Goal: Task Accomplishment & Management: Manage account settings

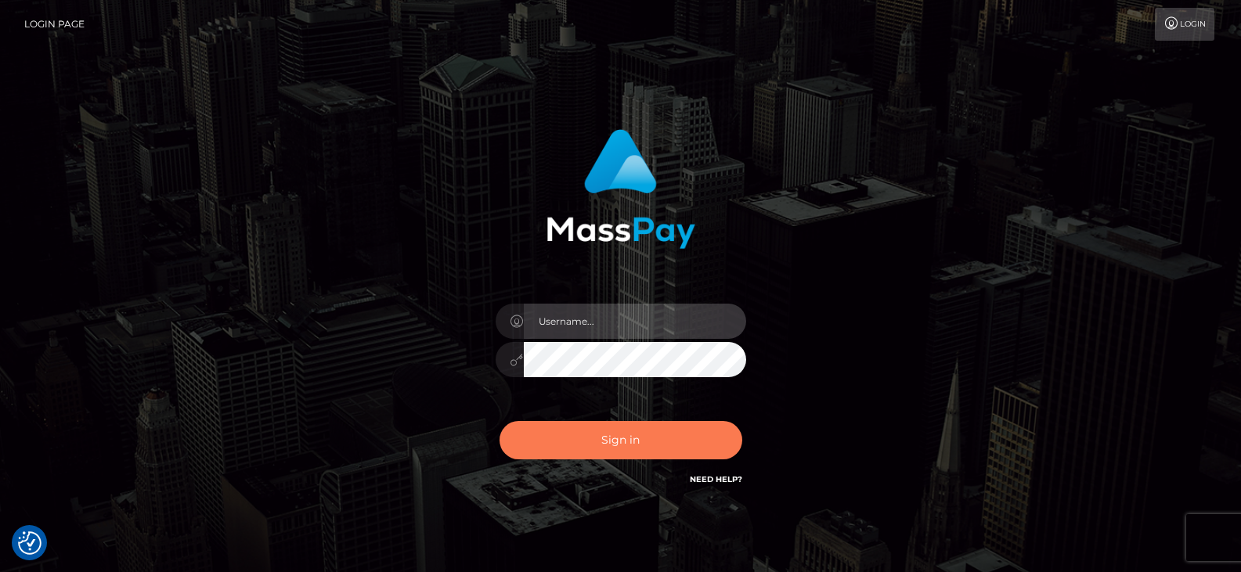
type input "Nocelyn.xcite"
click at [561, 443] on button "Sign in" at bounding box center [620, 440] width 243 height 38
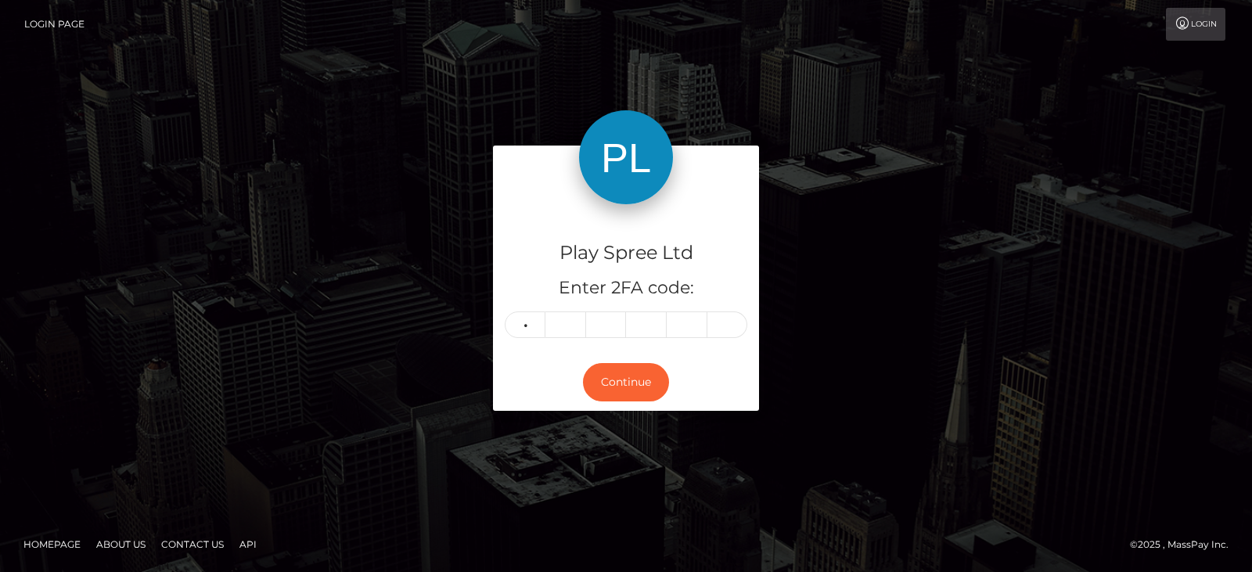
type input "9"
type input "5"
type input "4"
type input "0"
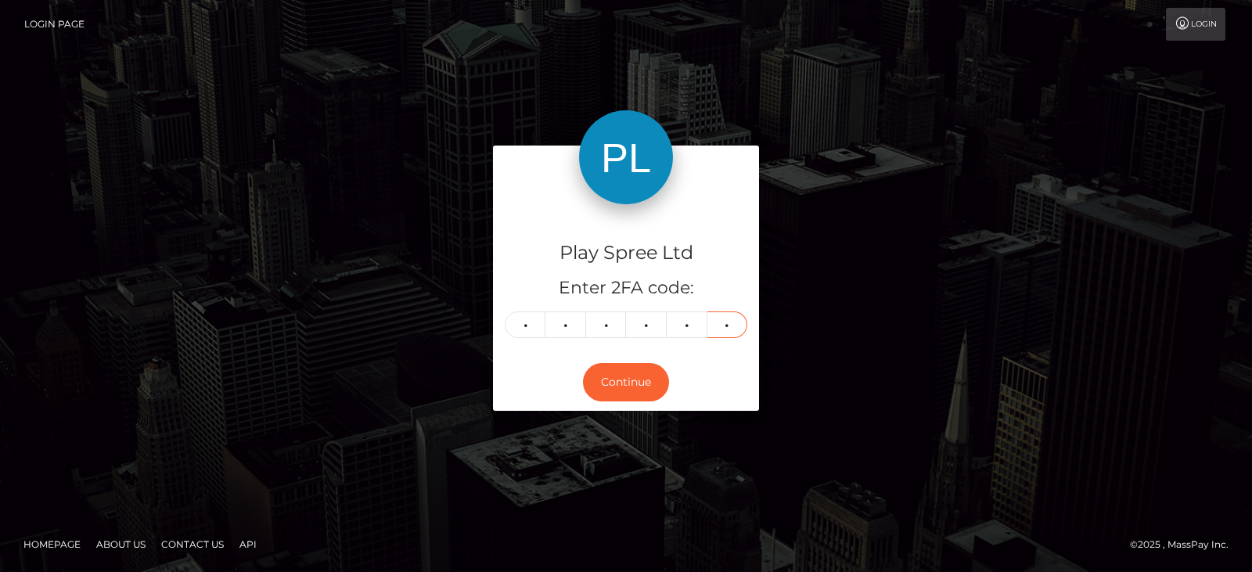
type input "9"
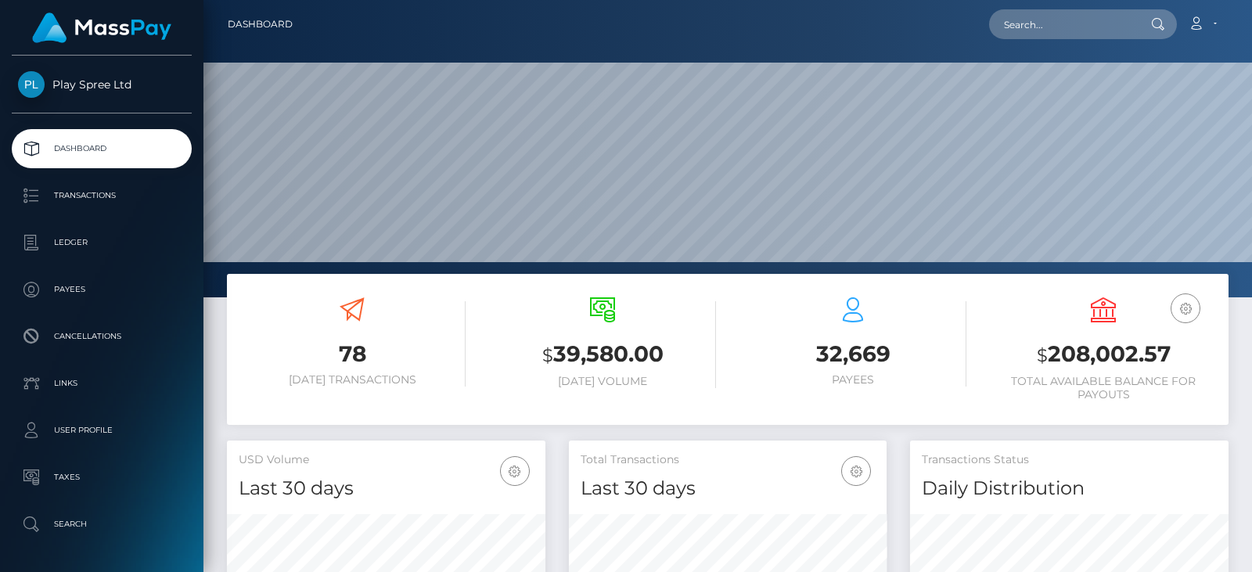
scroll to position [278, 318]
click at [1092, 346] on h3 "$ 208,002.57" at bounding box center [1103, 355] width 227 height 32
copy h3 "208,002.57"
